Goal: Information Seeking & Learning: Learn about a topic

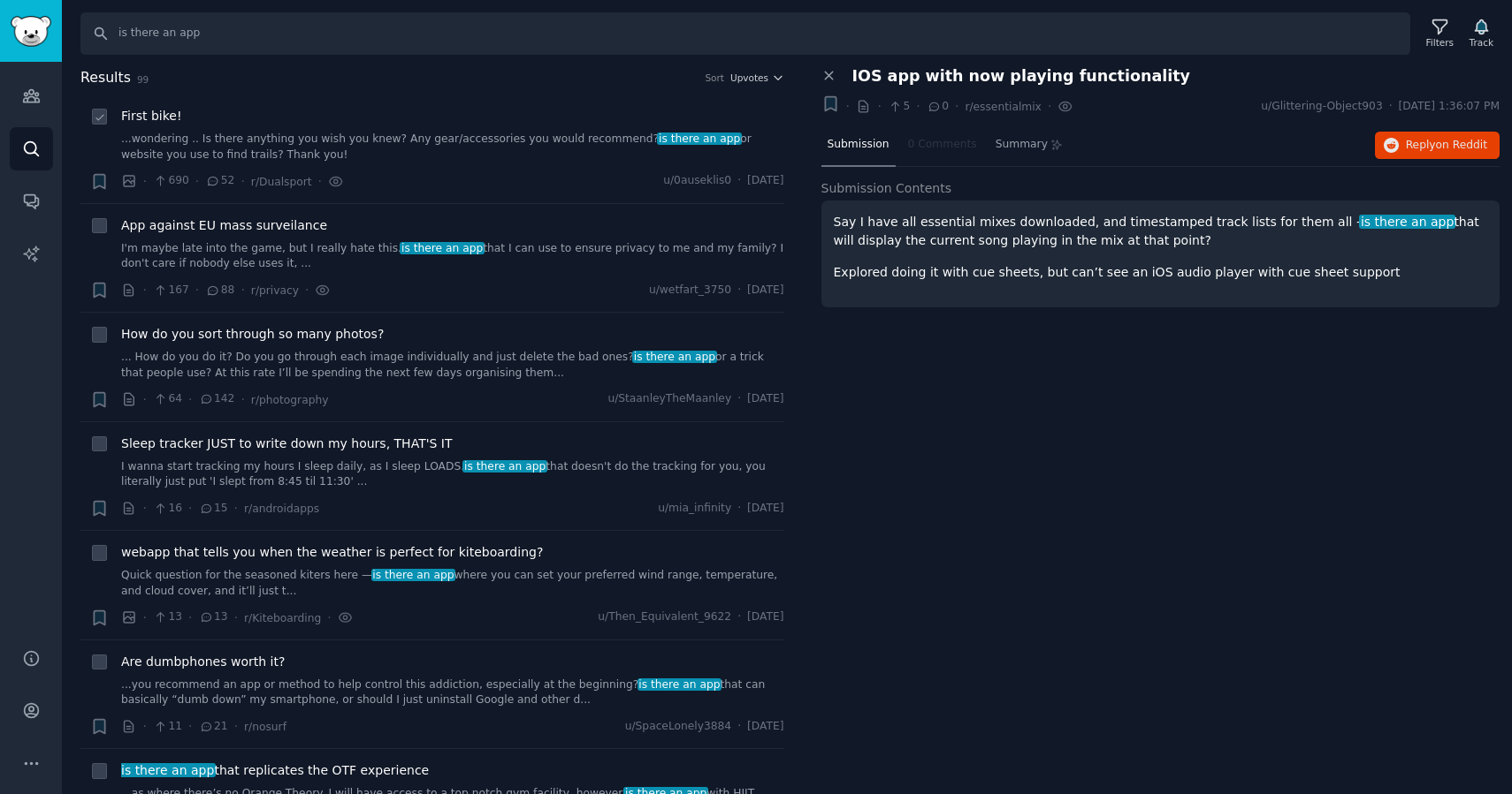
click at [526, 135] on link "...wondering .. Is there anything you wish you knew? Any gear/accessories you w…" at bounding box center [453, 147] width 663 height 31
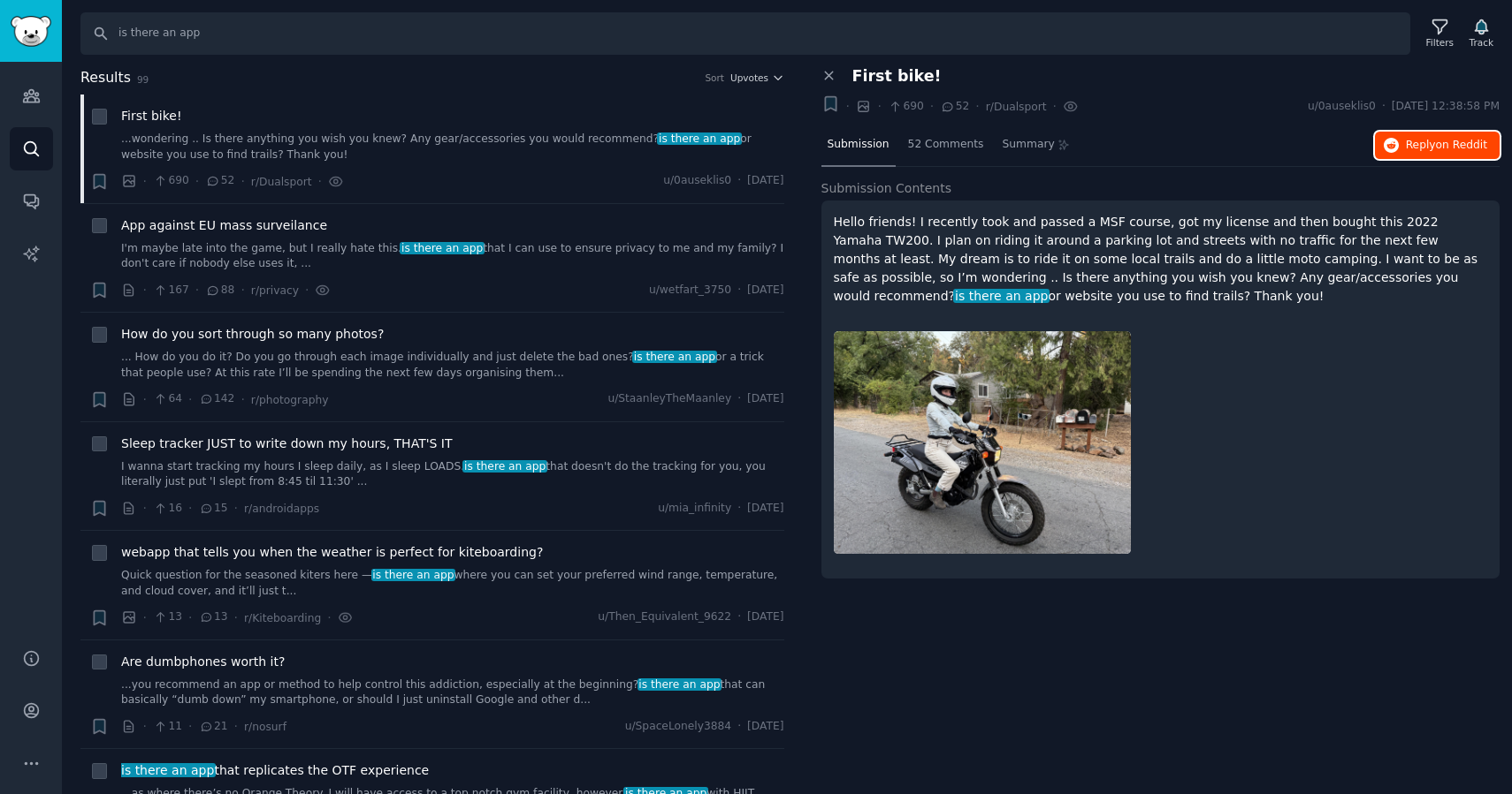
click at [1443, 144] on span "on Reddit" at bounding box center [1462, 145] width 51 height 13
click at [826, 73] on icon at bounding box center [828, 76] width 8 height 8
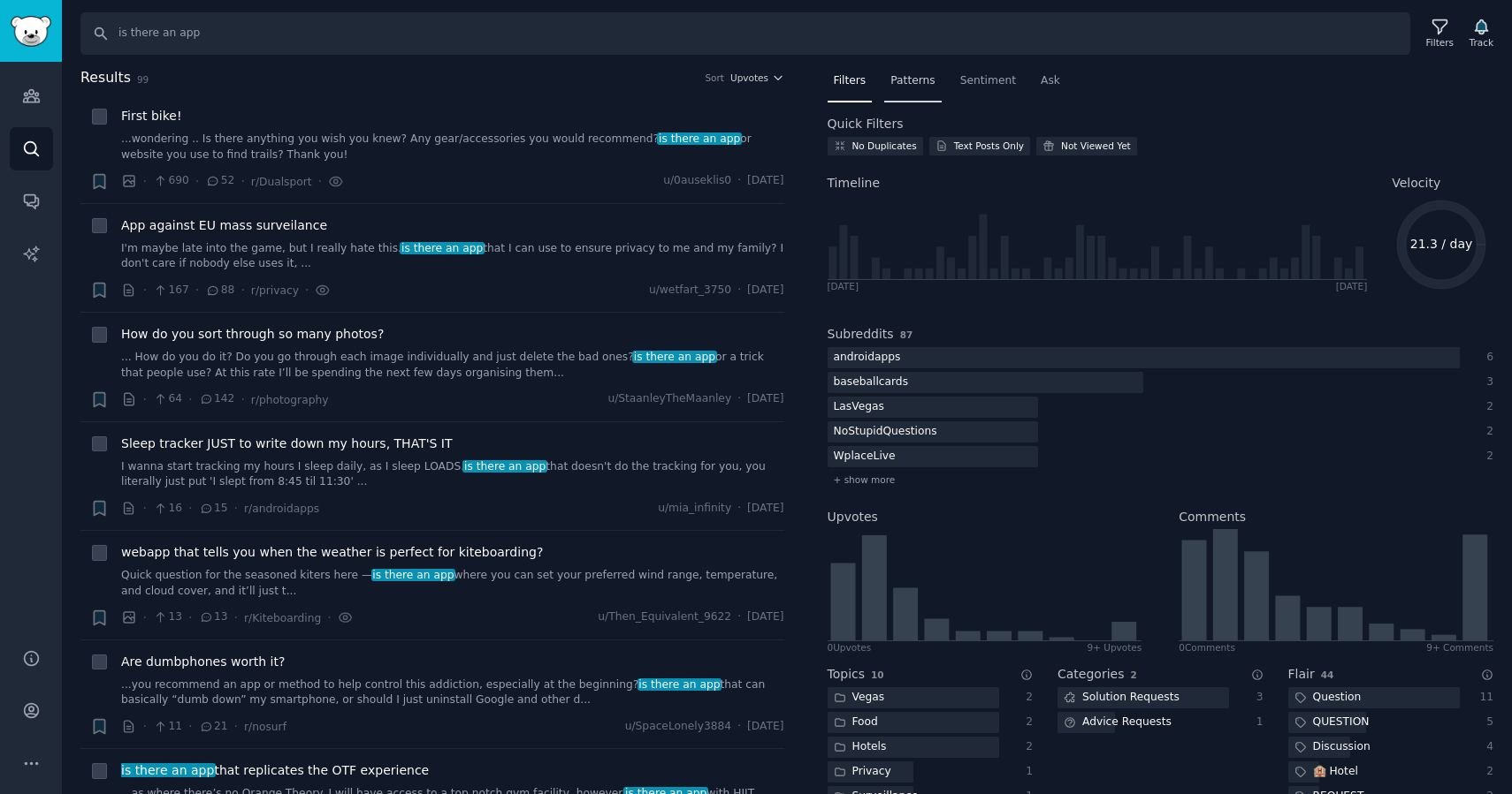
click at [920, 84] on span "Patterns" at bounding box center [912, 81] width 44 height 16
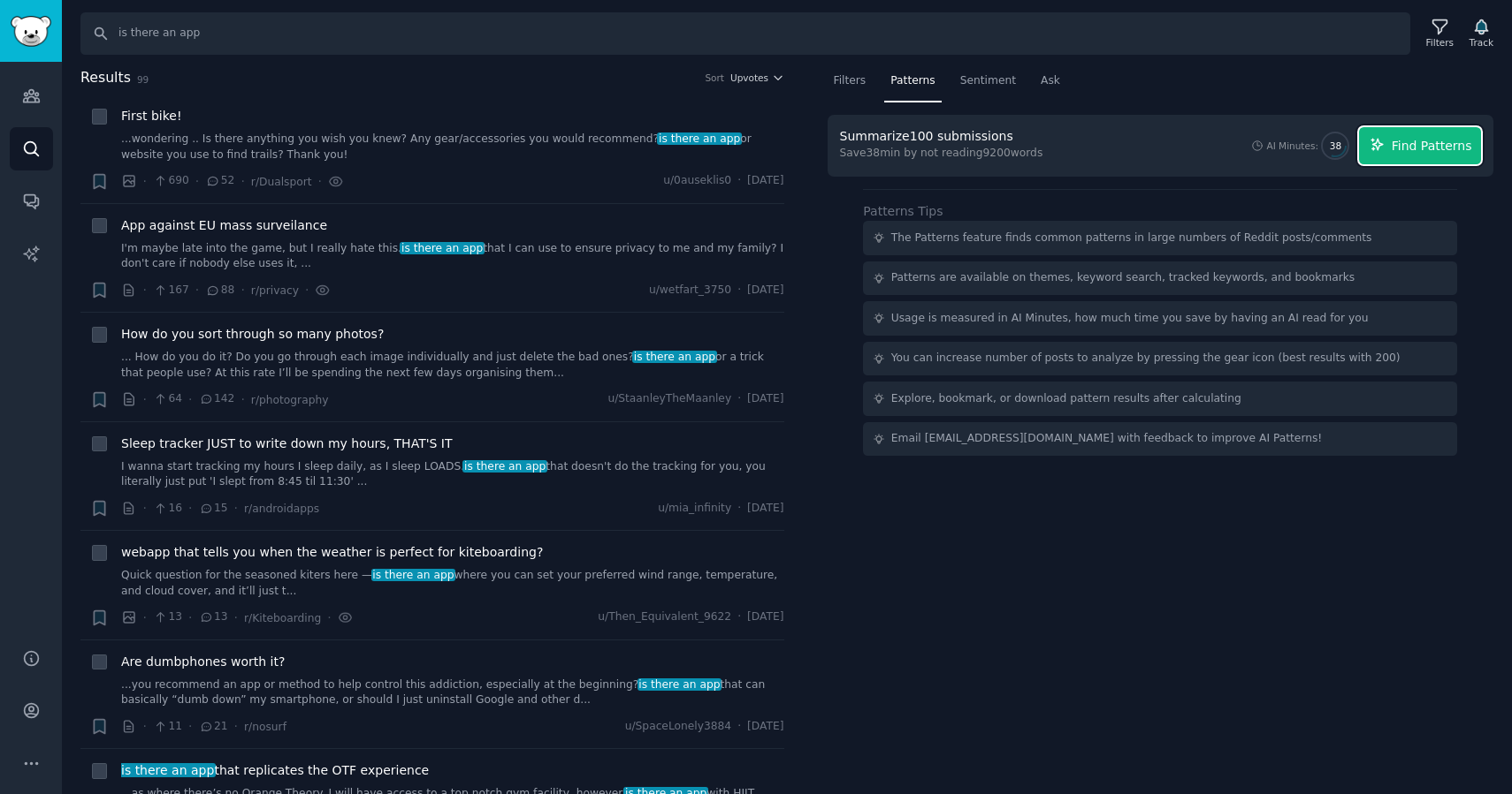
click at [1421, 144] on span "Find Patterns" at bounding box center [1431, 147] width 81 height 18
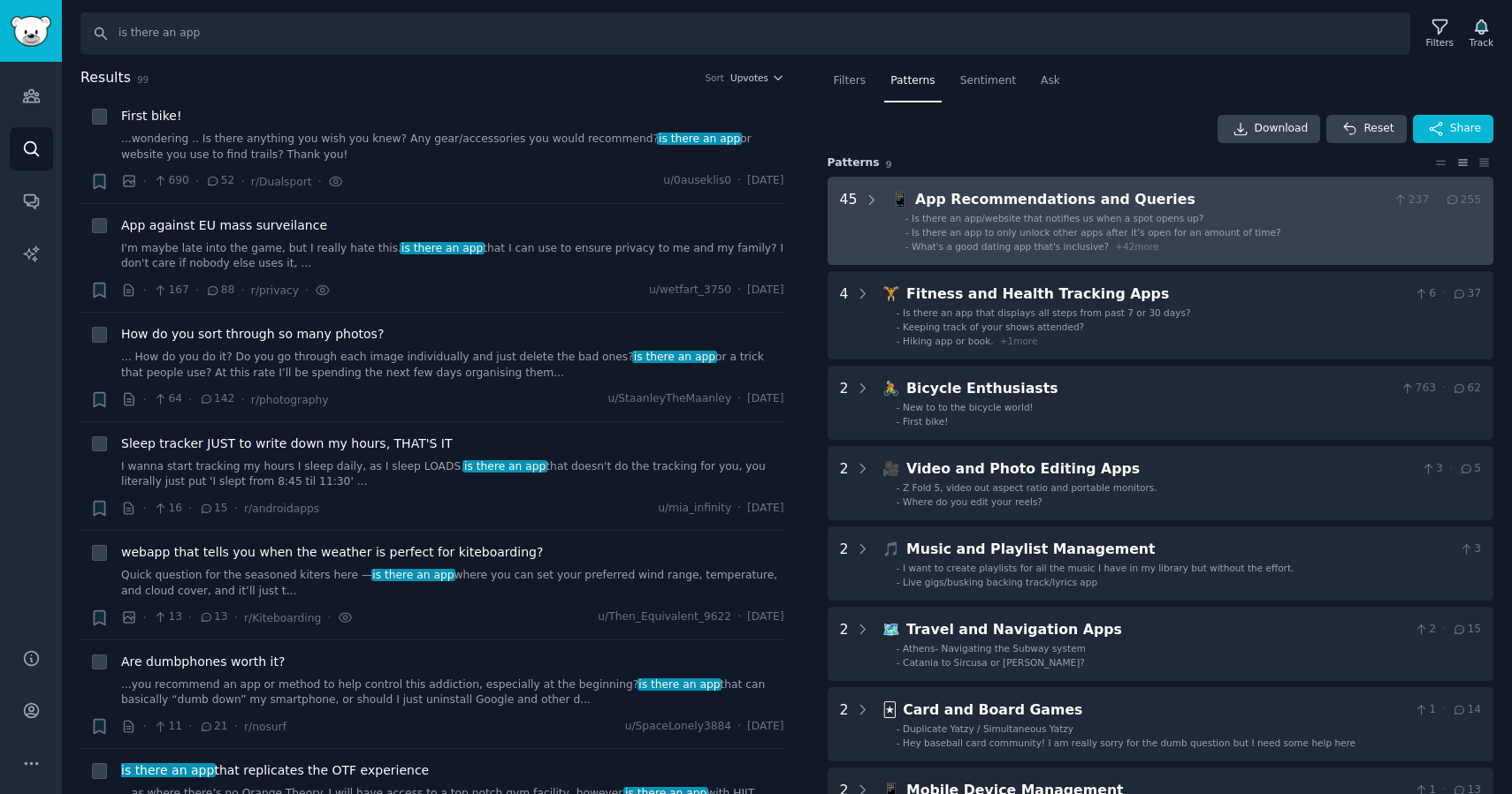
click at [1213, 219] on li "- Is there an app/website that notifies us when a spot opens up?" at bounding box center [1193, 219] width 575 height 13
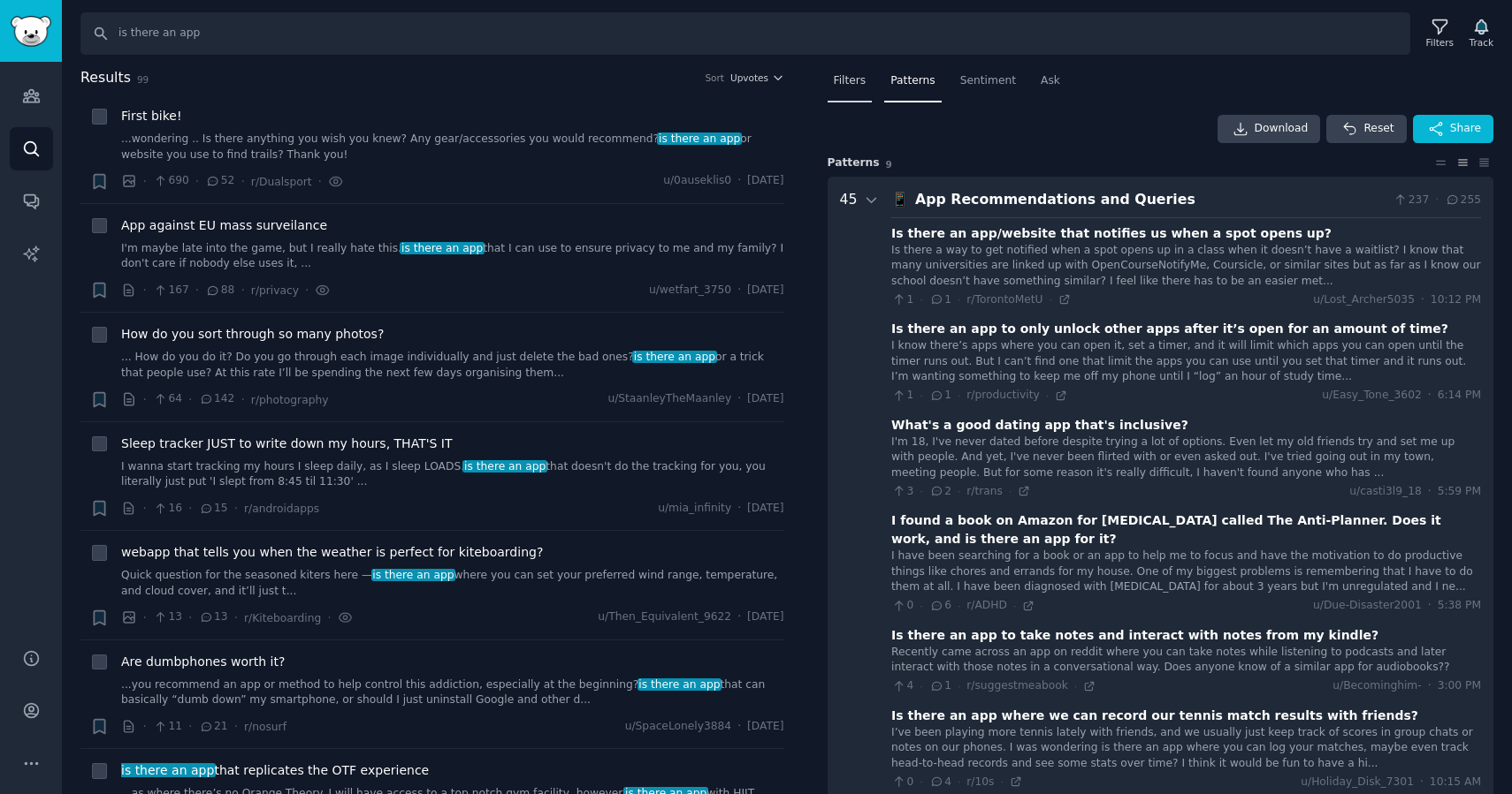
click at [864, 88] on div "Filters" at bounding box center [849, 85] width 45 height 37
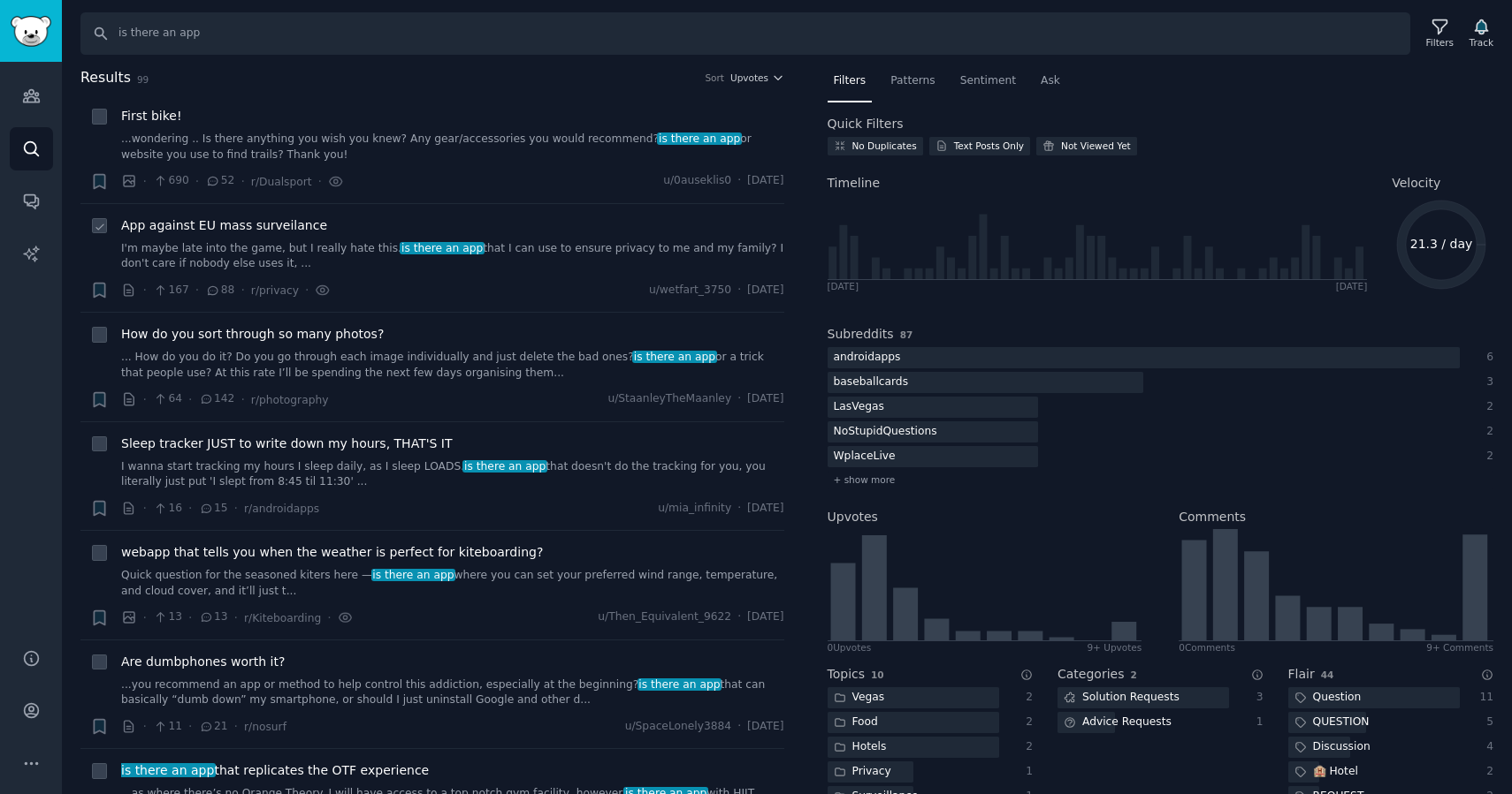
click at [284, 222] on span "App against EU mass surveilance" at bounding box center [224, 225] width 206 height 18
